Goal: Obtain resource: Download file/media

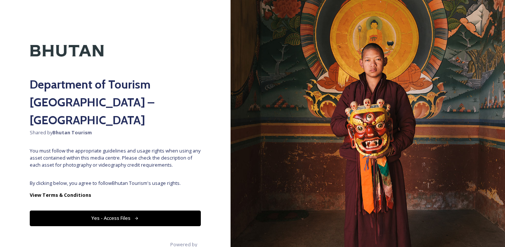
click at [160, 180] on span "By clicking below, you agree to follow Bhutan Tourism 's usage rights." at bounding box center [115, 183] width 171 height 7
click at [157, 210] on button "Yes - Access Files" at bounding box center [115, 217] width 171 height 15
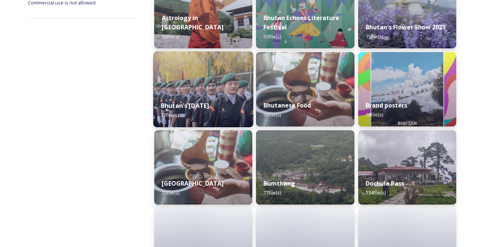
scroll to position [223, 0]
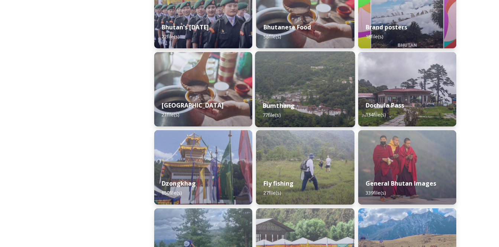
click at [284, 86] on img at bounding box center [305, 89] width 100 height 76
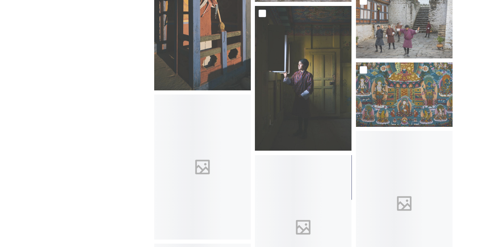
scroll to position [1747, 0]
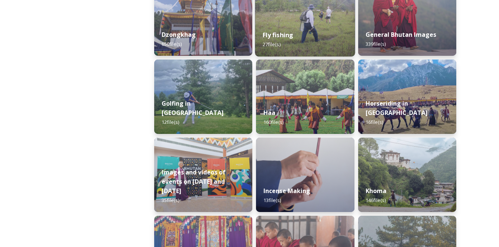
scroll to position [483, 0]
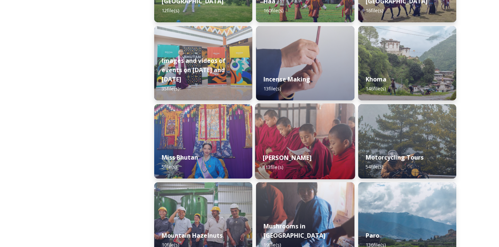
click at [298, 148] on div "[PERSON_NAME] 113 file(s)" at bounding box center [305, 162] width 100 height 34
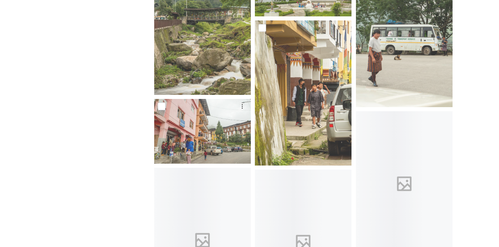
scroll to position [1598, 0]
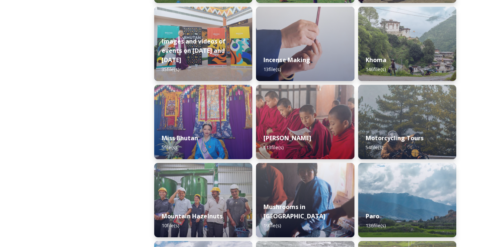
scroll to position [558, 0]
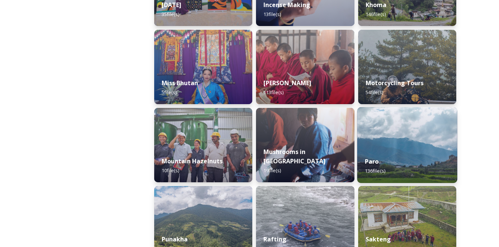
click at [411, 141] on img at bounding box center [407, 145] width 100 height 76
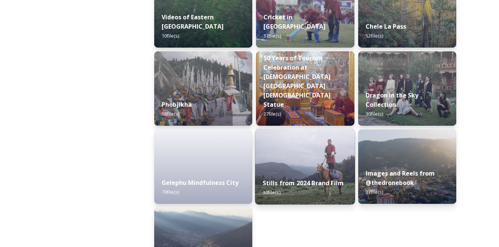
scroll to position [223, 0]
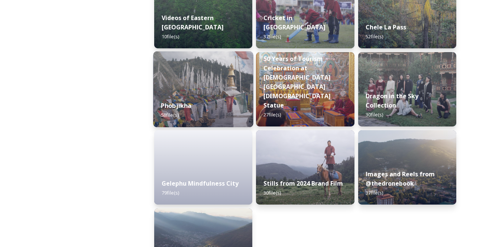
click at [192, 94] on div "Phobjikha 58 file(s)" at bounding box center [203, 110] width 100 height 34
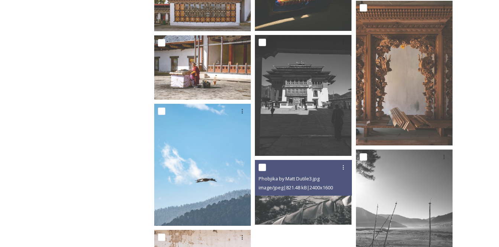
scroll to position [1574, 0]
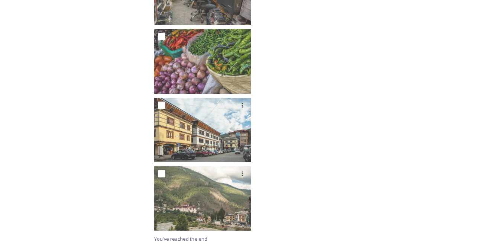
scroll to position [3721, 0]
